Goal: Task Accomplishment & Management: Manage account settings

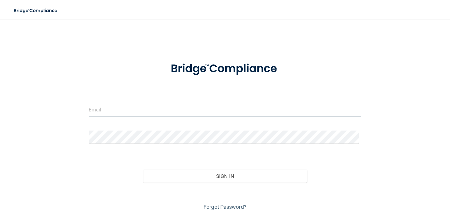
click at [117, 113] on input "email" at bounding box center [225, 109] width 273 height 13
type input "[EMAIL_ADDRESS][DOMAIN_NAME]"
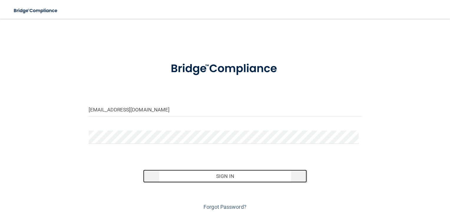
click at [226, 176] on button "Sign In" at bounding box center [225, 176] width 164 height 13
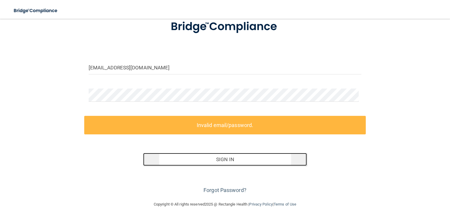
scroll to position [43, 0]
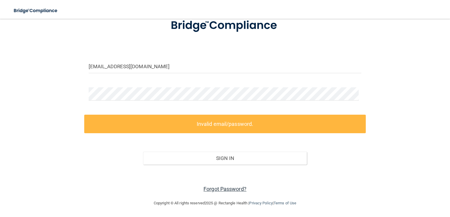
click at [215, 190] on link "Forgot Password?" at bounding box center [224, 189] width 43 height 6
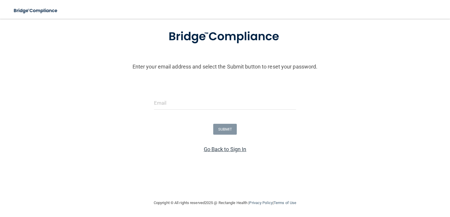
click at [216, 150] on link "Go Back to Sign In" at bounding box center [225, 149] width 43 height 6
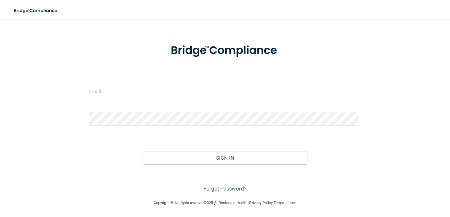
scroll to position [18, 0]
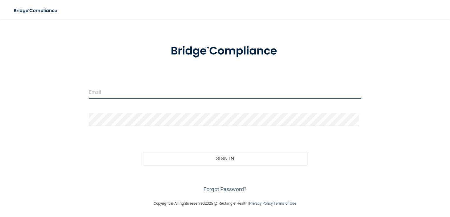
type input "[EMAIL_ADDRESS][DOMAIN_NAME]"
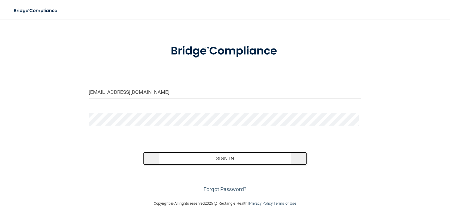
click at [219, 159] on button "Sign In" at bounding box center [225, 158] width 164 height 13
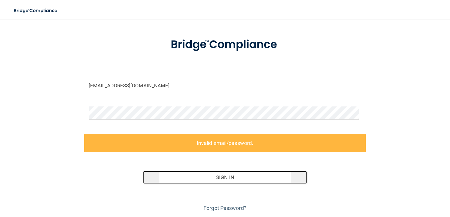
scroll to position [43, 0]
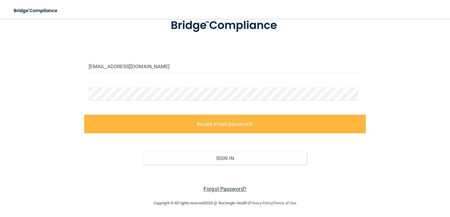
click at [209, 188] on link "Forgot Password?" at bounding box center [224, 189] width 43 height 6
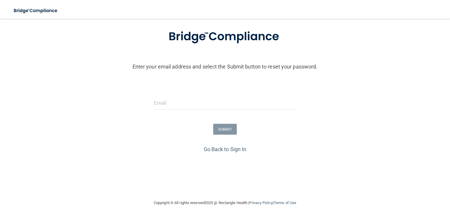
scroll to position [33, 0]
click at [170, 108] on input "email" at bounding box center [225, 103] width 142 height 13
type input "[EMAIL_ADDRESS][DOMAIN_NAME]"
click at [226, 128] on button "SUBMIT" at bounding box center [225, 129] width 24 height 11
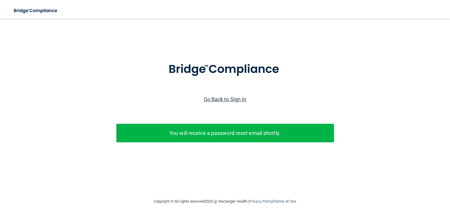
click at [223, 100] on link "Go Back to Sign In" at bounding box center [225, 99] width 43 height 6
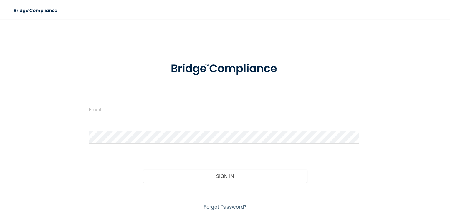
type input "[EMAIL_ADDRESS][DOMAIN_NAME]"
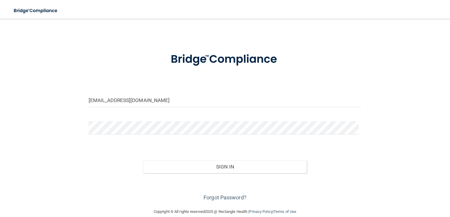
scroll to position [18, 0]
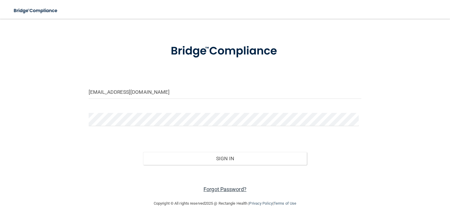
click at [216, 190] on link "Forgot Password?" at bounding box center [224, 189] width 43 height 6
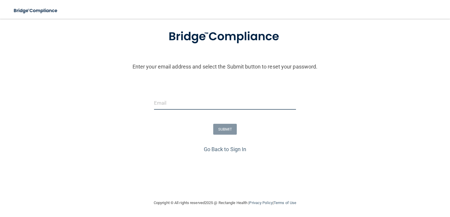
click at [173, 105] on input "email" at bounding box center [225, 103] width 142 height 13
type input "[EMAIL_ADDRESS][DOMAIN_NAME]"
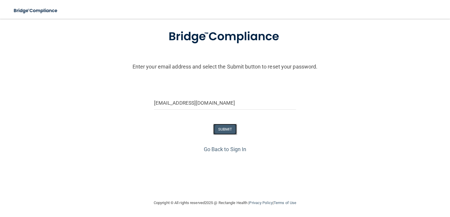
click at [224, 130] on button "SUBMIT" at bounding box center [225, 129] width 24 height 11
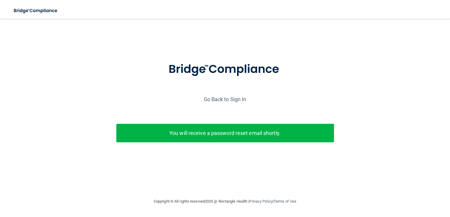
click at [217, 133] on p "You will receive a password reset email shortly." at bounding box center [225, 133] width 209 height 10
